Goal: Information Seeking & Learning: Find contact information

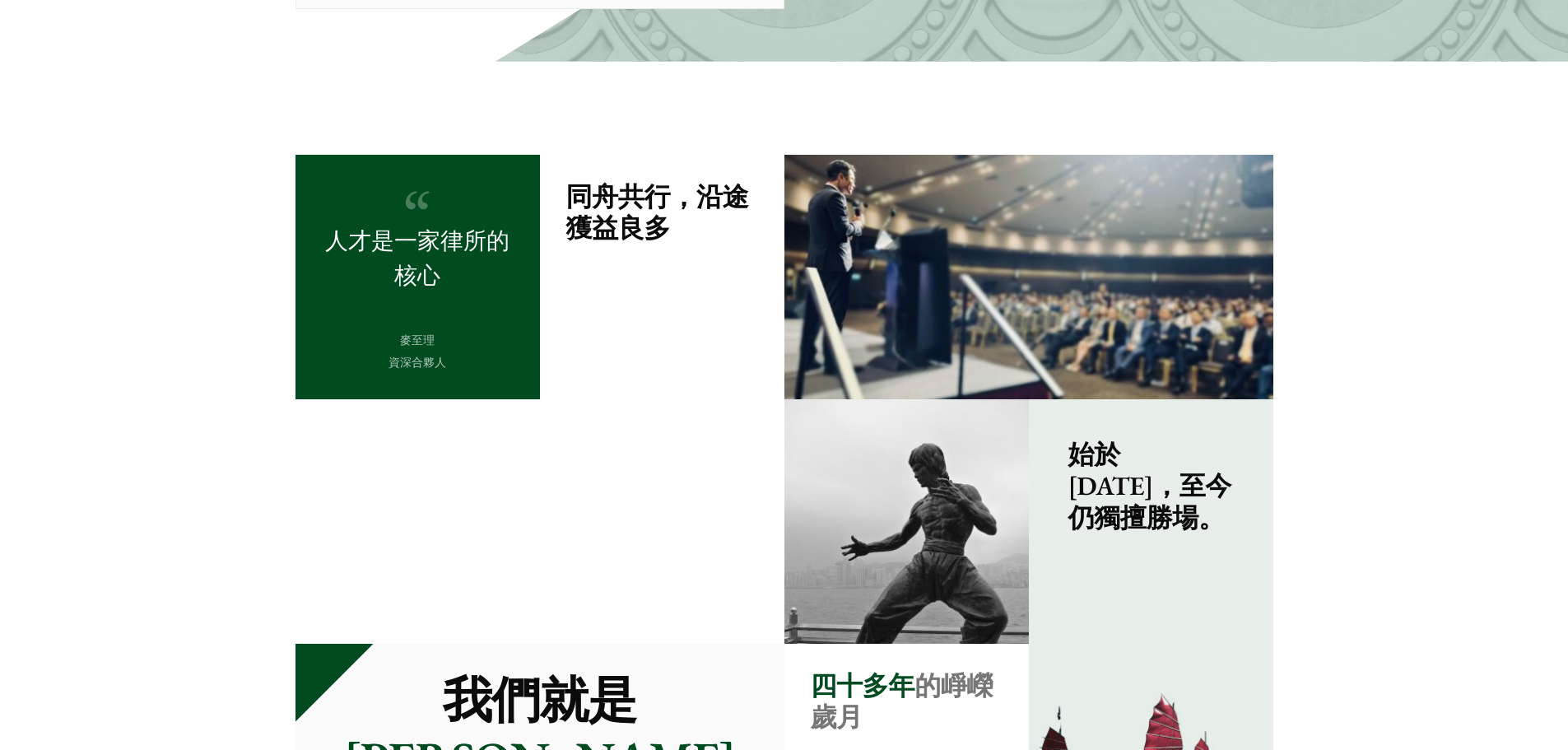
scroll to position [1564, 0]
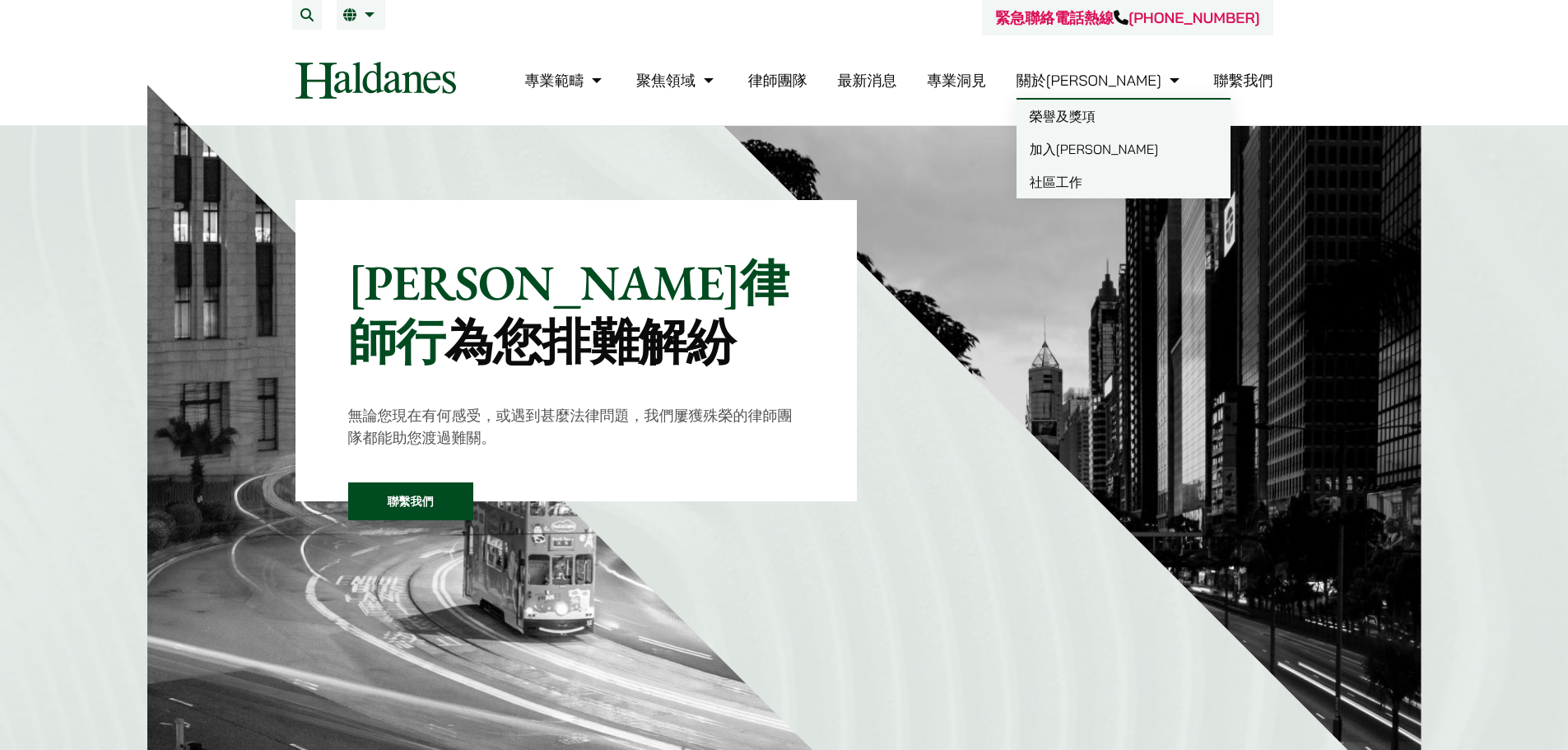
click at [1146, 111] on link "榮譽及獎項" at bounding box center [1123, 116] width 214 height 33
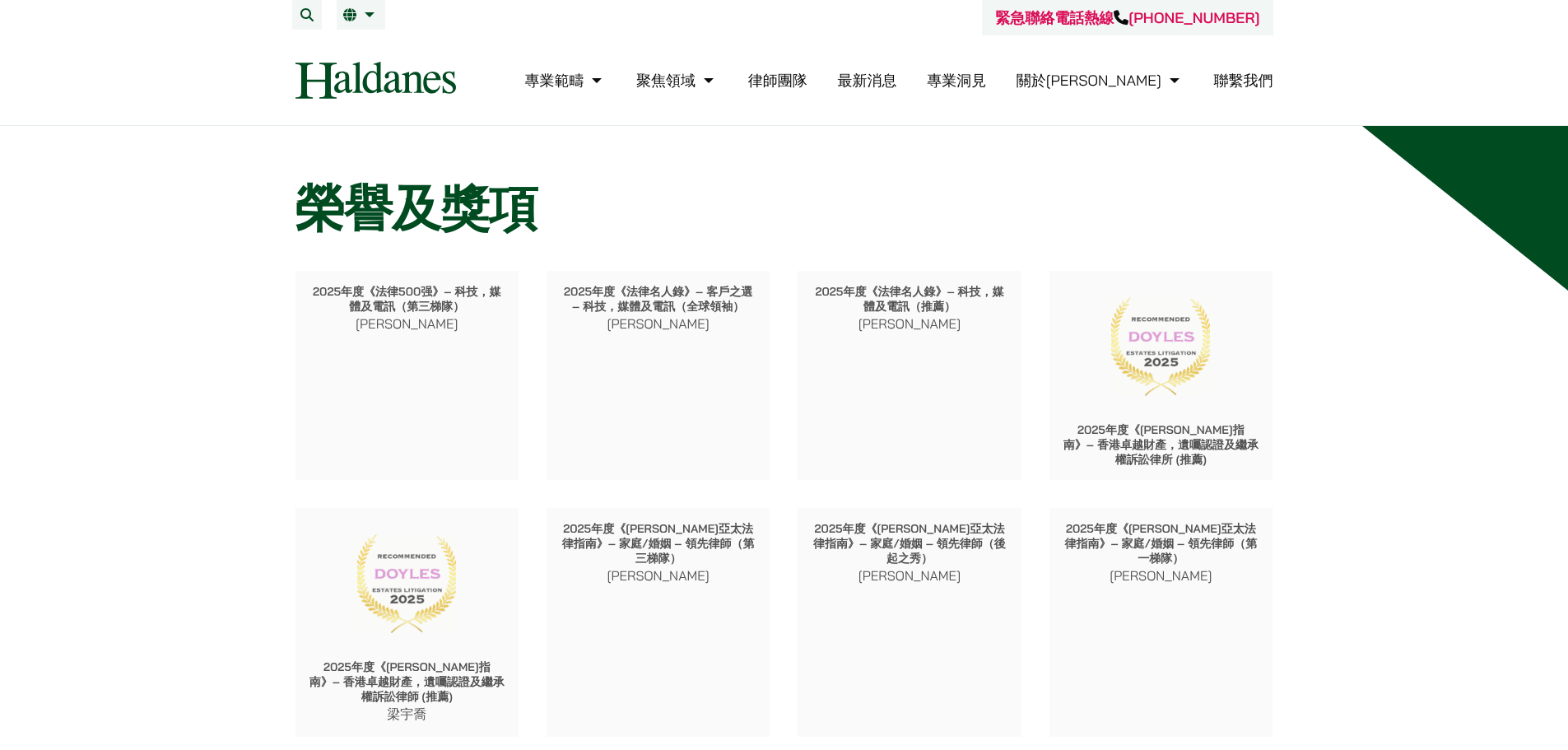
click at [808, 83] on link "律師團隊" at bounding box center [778, 81] width 60 height 19
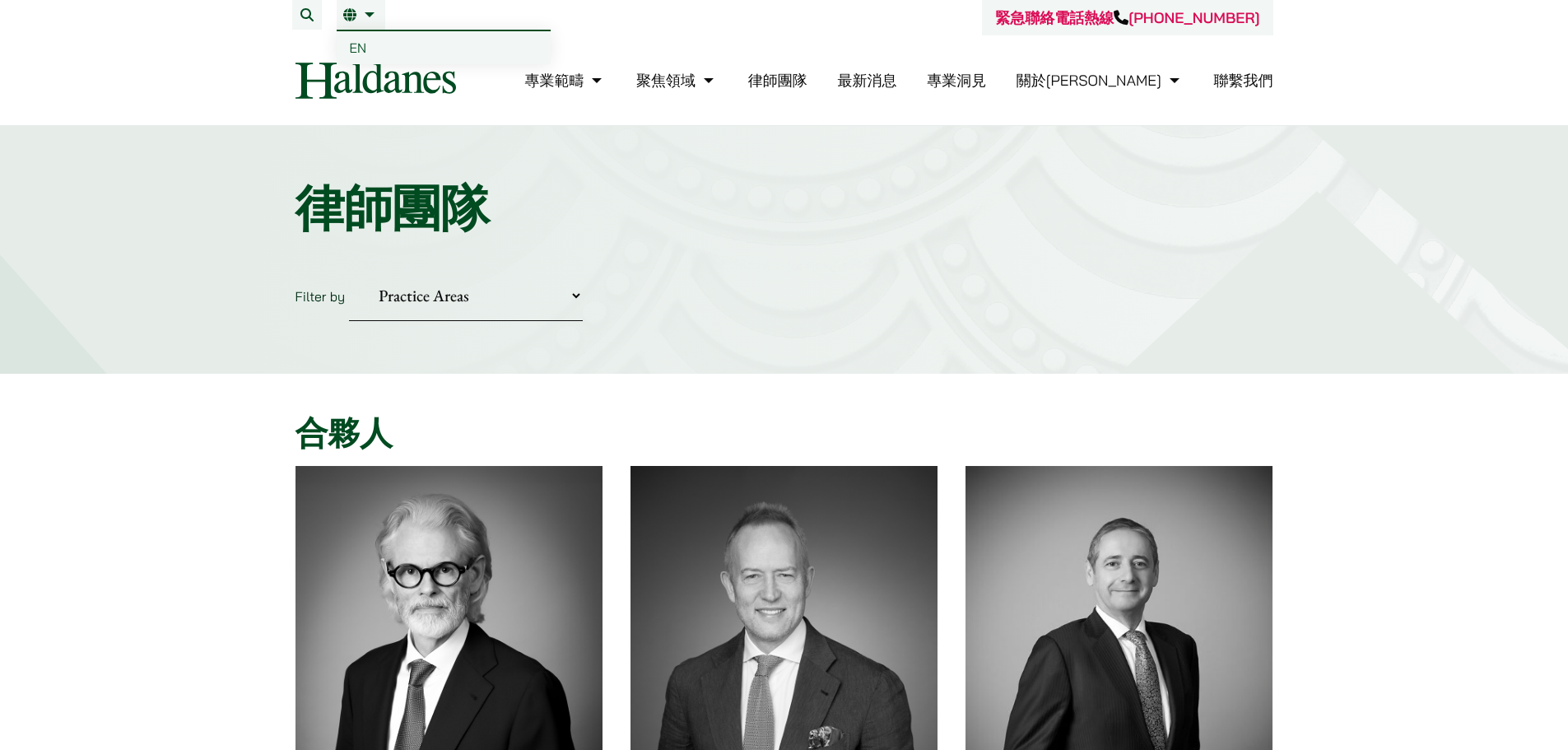
click at [370, 15] on link "繁" at bounding box center [361, 15] width 36 height 13
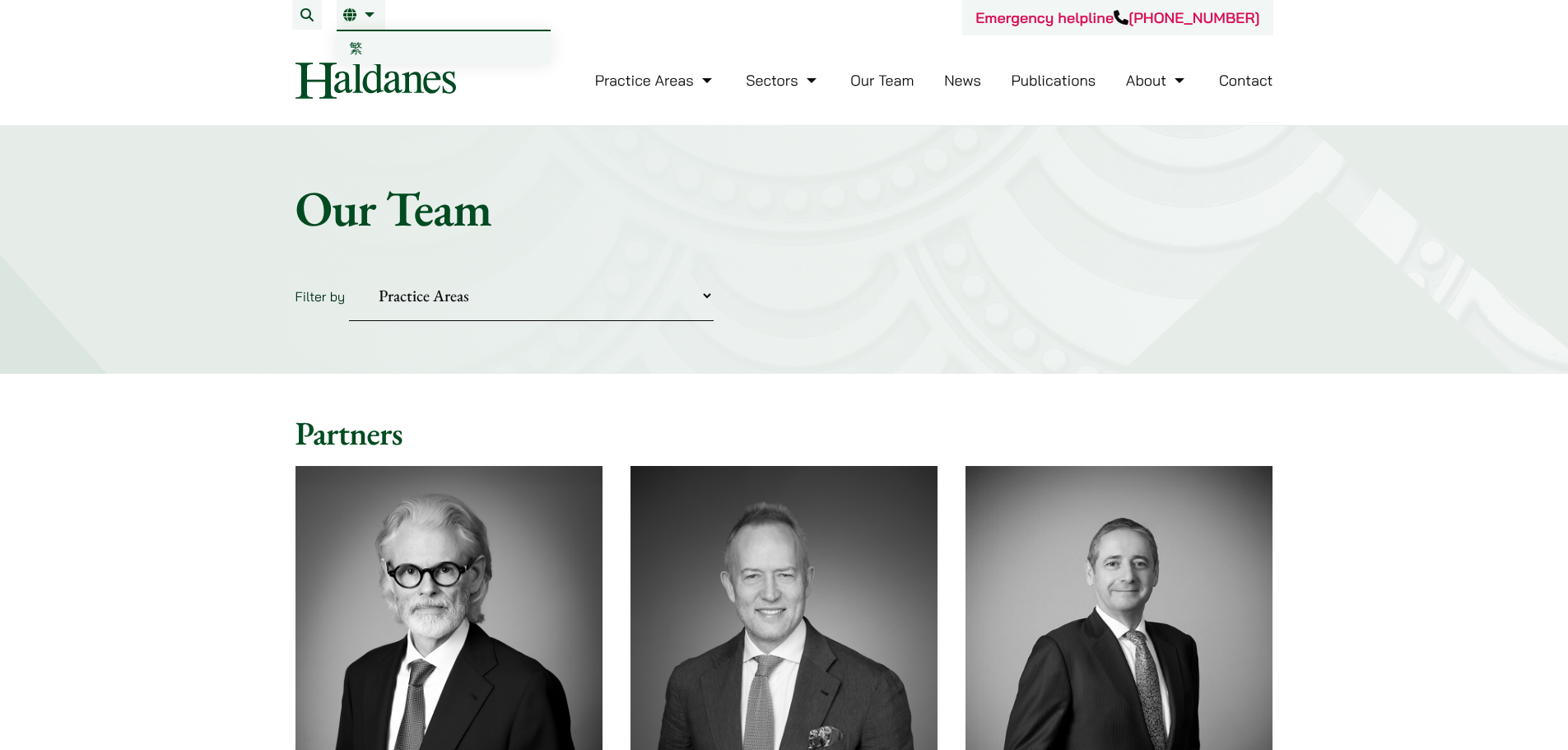
click at [374, 9] on link "EN" at bounding box center [361, 15] width 36 height 13
click at [360, 53] on span "繁" at bounding box center [357, 47] width 13 height 16
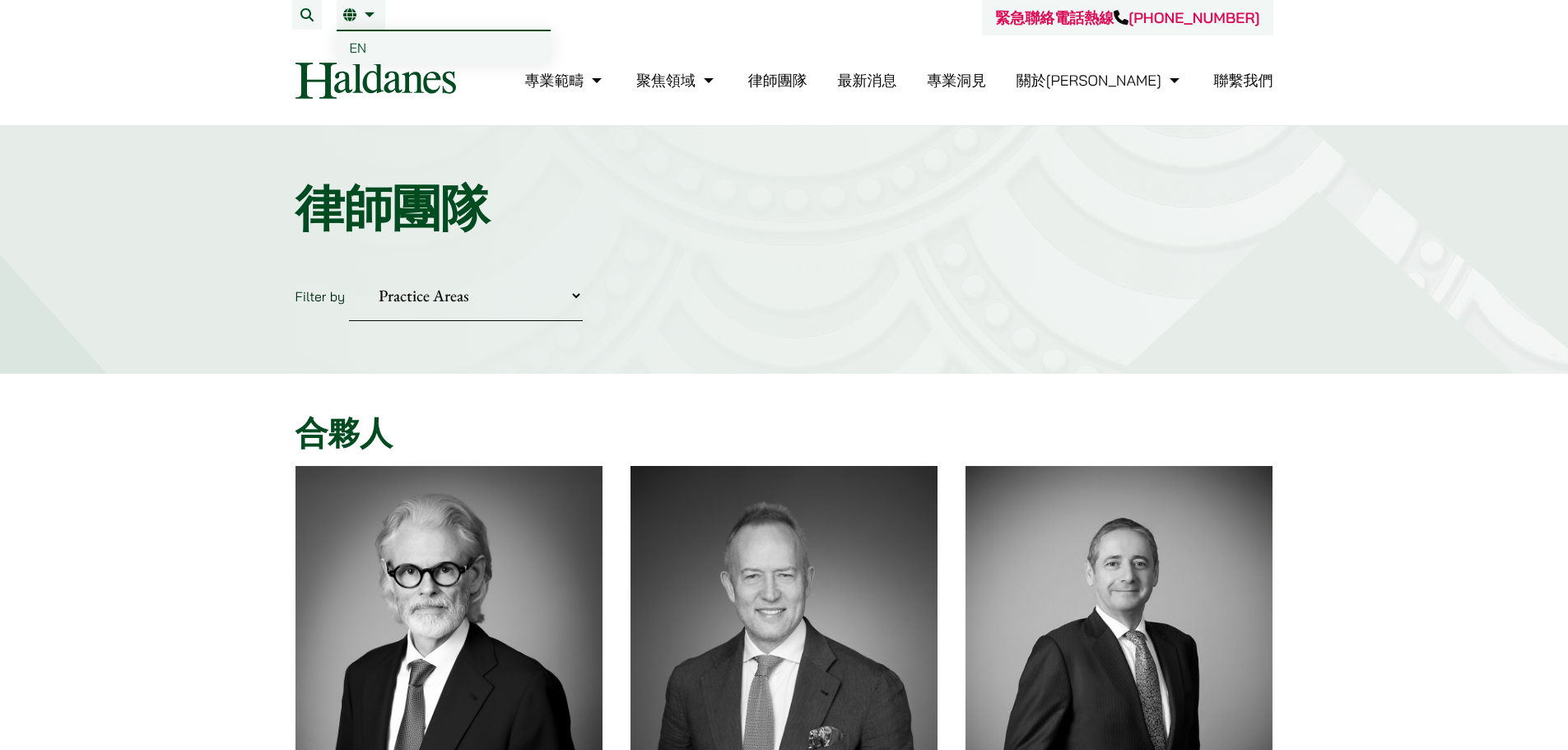
click at [356, 43] on span "EN" at bounding box center [359, 47] width 17 height 16
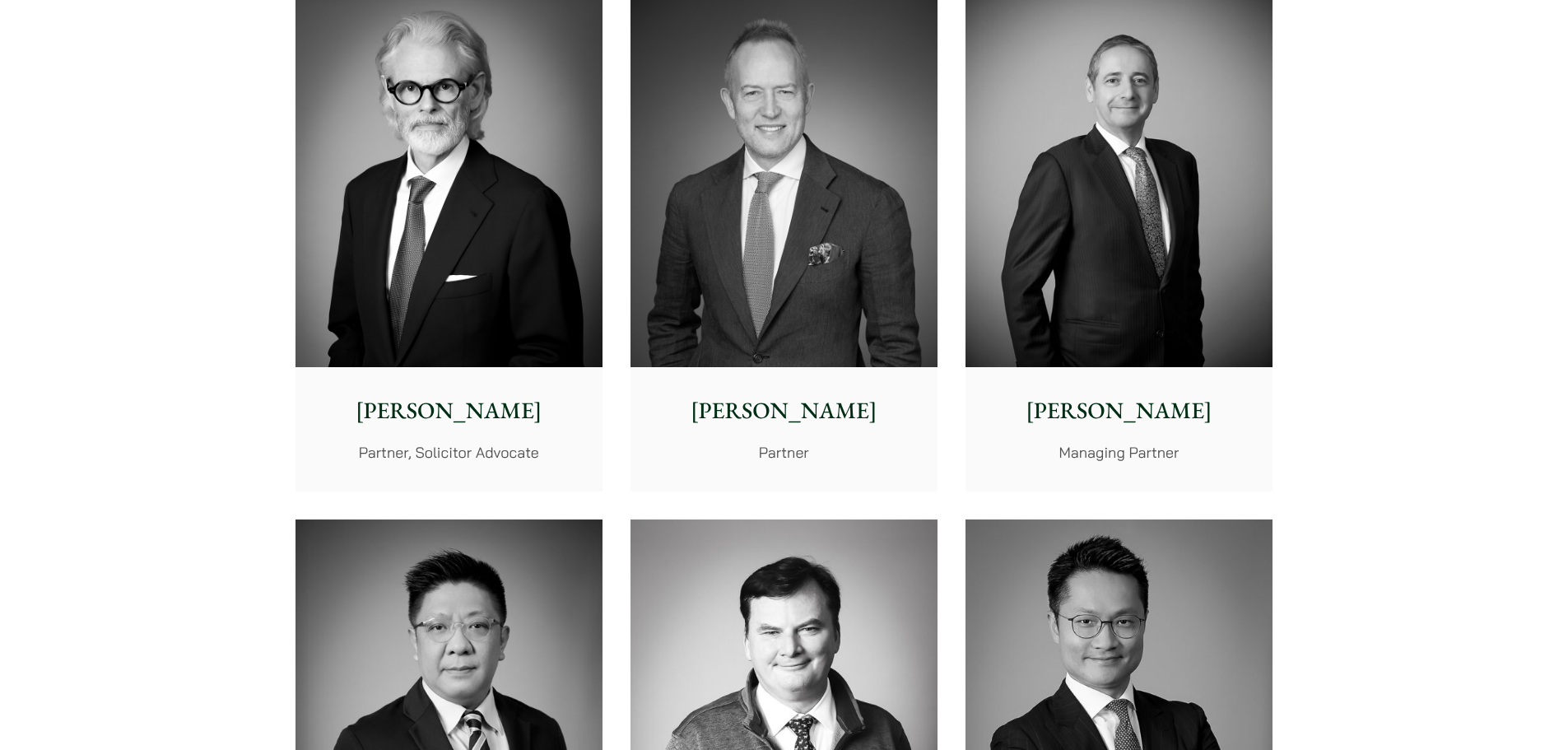
scroll to position [329, 0]
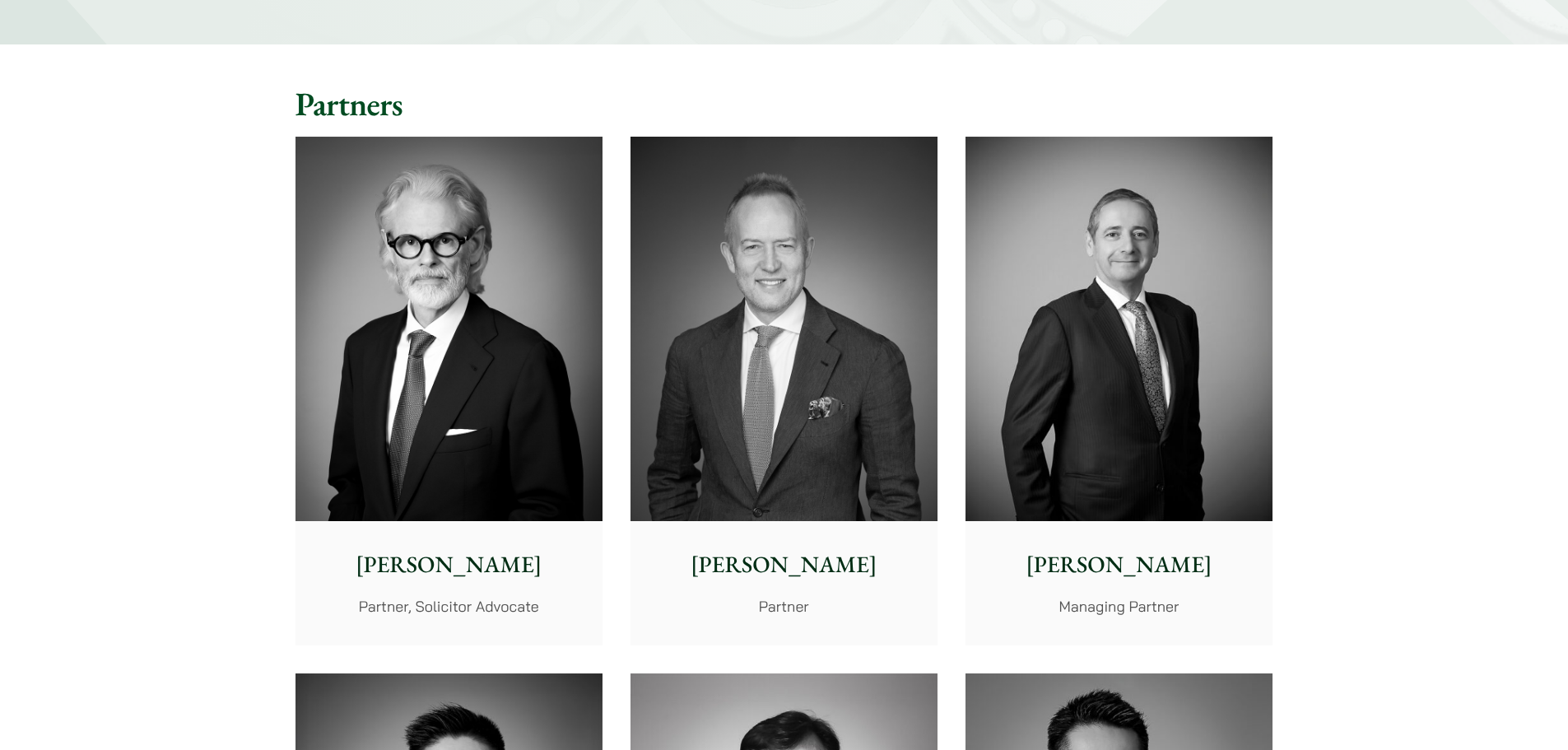
click at [1181, 569] on p "Andrew Powner" at bounding box center [1119, 564] width 281 height 35
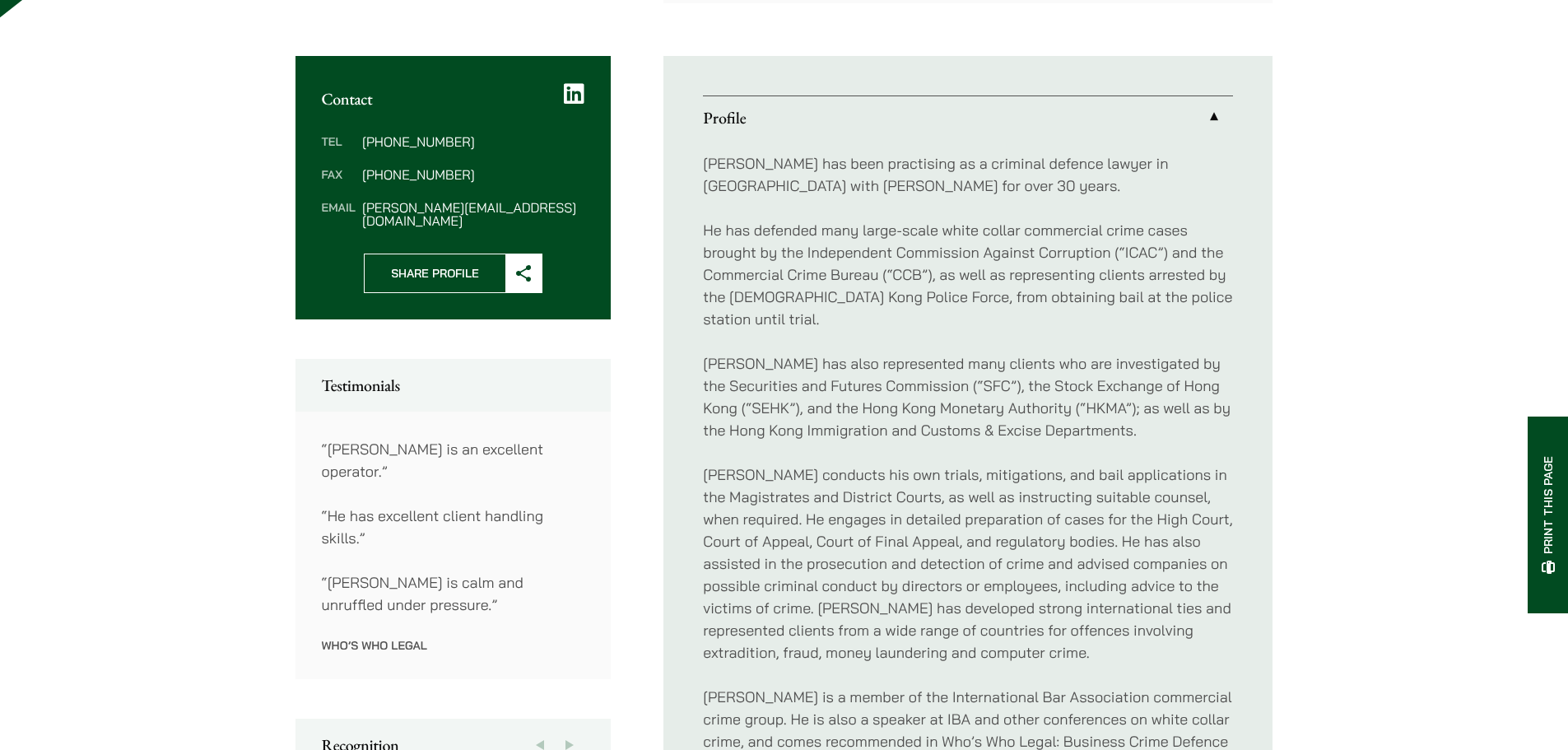
scroll to position [906, 0]
